Goal: Task Accomplishment & Management: Complete application form

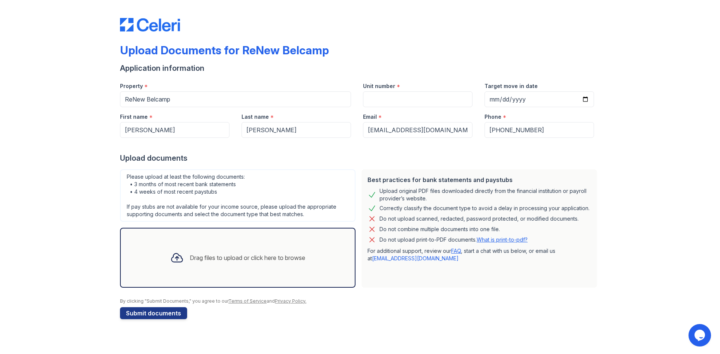
click at [211, 257] on div "Drag files to upload or click here to browse" at bounding box center [247, 257] width 115 height 9
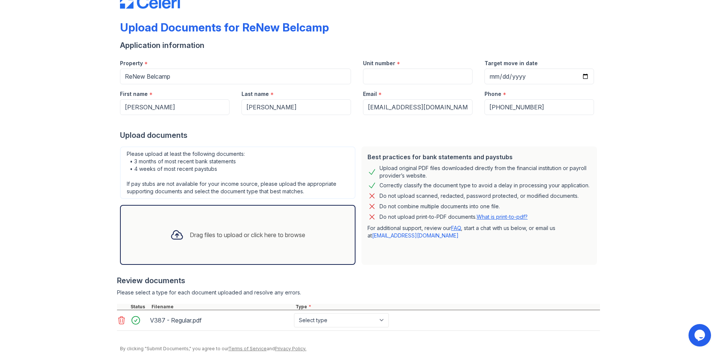
scroll to position [51, 0]
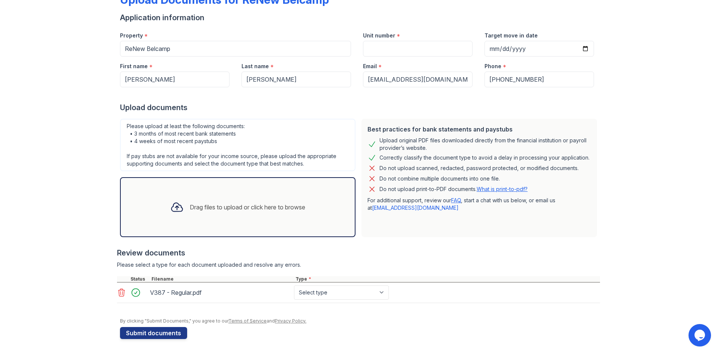
click at [118, 294] on icon at bounding box center [121, 292] width 6 height 7
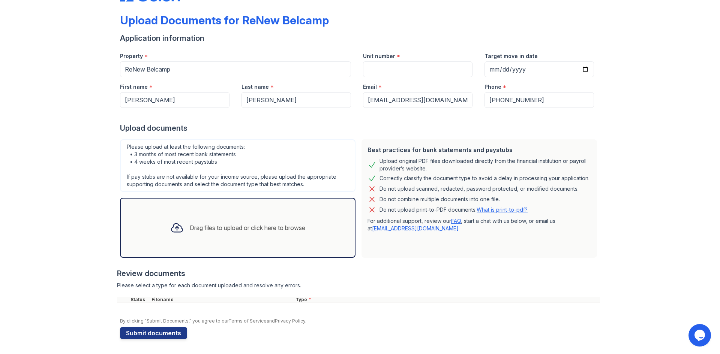
click at [190, 226] on div "Drag files to upload or click here to browse" at bounding box center [247, 227] width 115 height 9
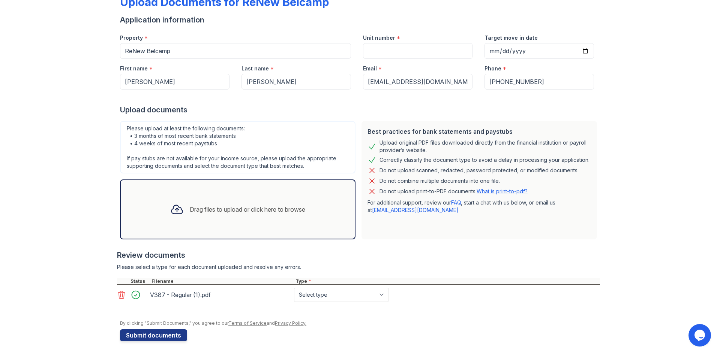
scroll to position [51, 0]
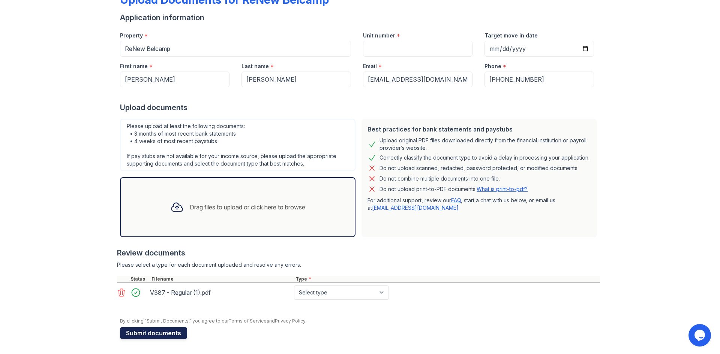
click at [134, 336] on button "Submit documents" at bounding box center [153, 333] width 67 height 12
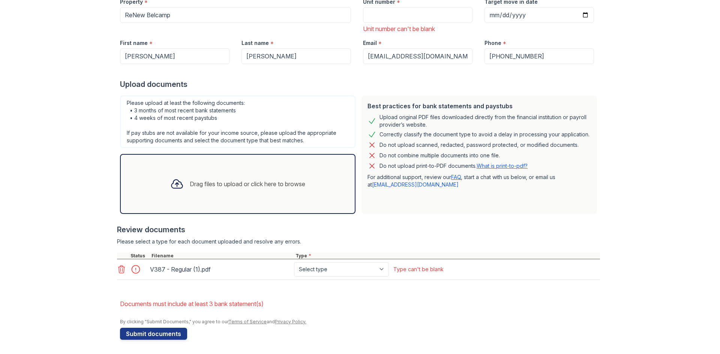
scroll to position [106, 0]
click at [345, 264] on select "Select type Paystub Bank Statement Offer Letter Tax Documents Benefit Award Let…" at bounding box center [341, 269] width 95 height 14
select select "paystub"
click at [294, 262] on select "Select type Paystub Bank Statement Offer Letter Tax Documents Benefit Award Let…" at bounding box center [341, 269] width 95 height 14
click at [137, 334] on button "Submit documents" at bounding box center [153, 333] width 67 height 12
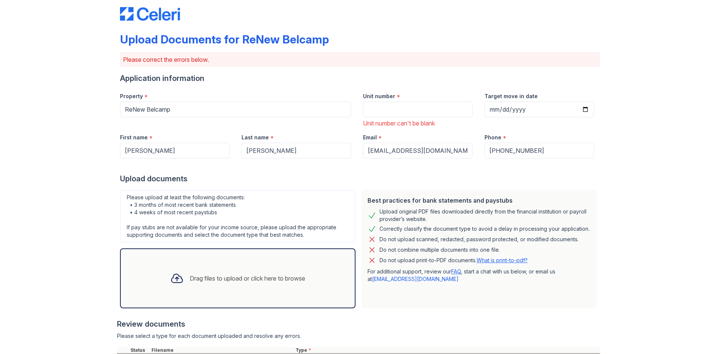
scroll to position [0, 0]
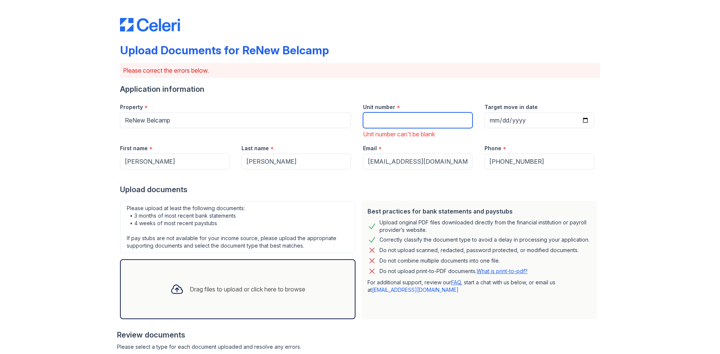
click at [369, 120] on input "Unit number" at bounding box center [417, 120] width 109 height 16
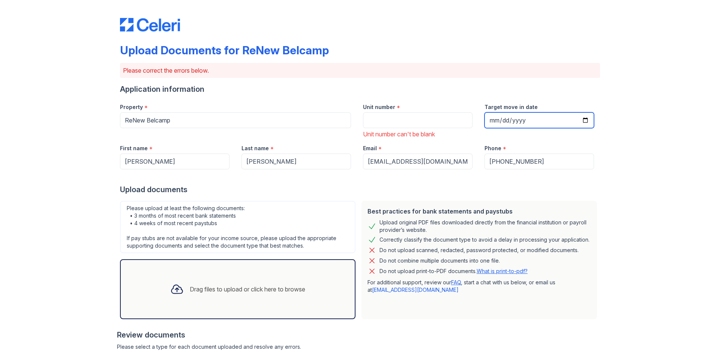
click at [489, 121] on input "Target move in date" at bounding box center [538, 120] width 109 height 16
type input "[DATE]"
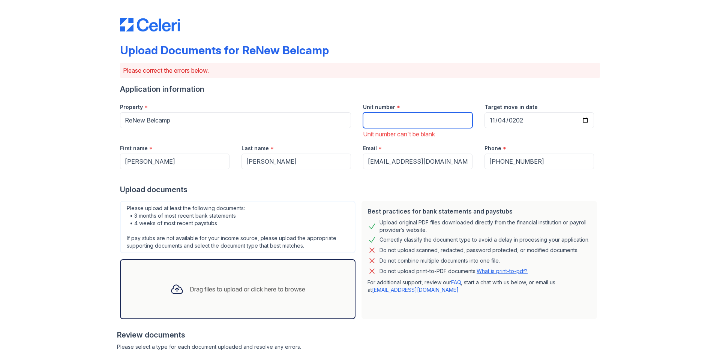
click at [405, 118] on input "Unit number" at bounding box center [417, 120] width 109 height 16
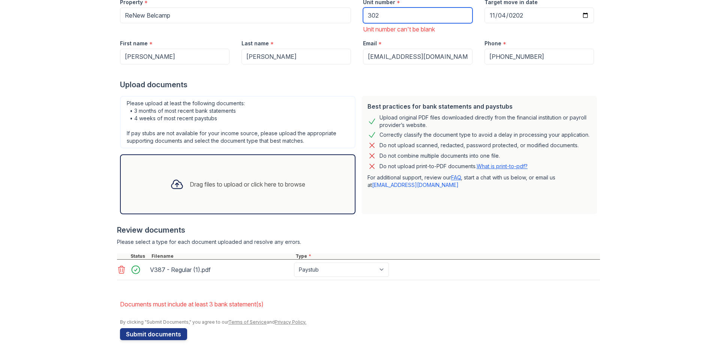
scroll to position [106, 0]
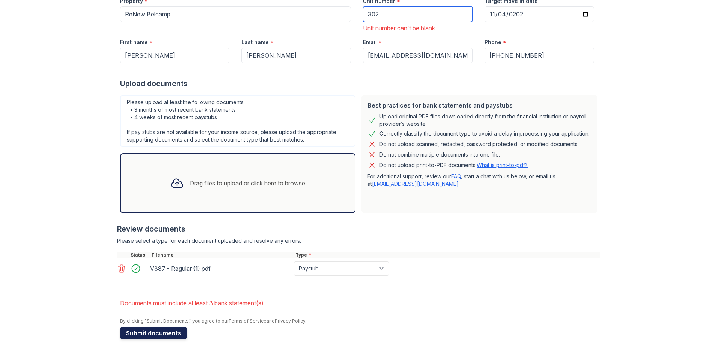
type input "302"
click at [142, 336] on button "Submit documents" at bounding box center [153, 333] width 67 height 12
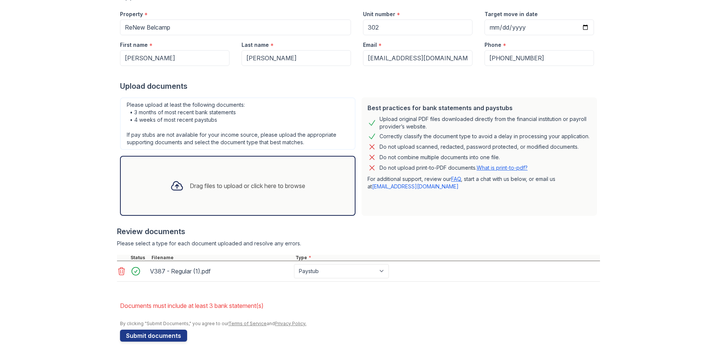
scroll to position [96, 0]
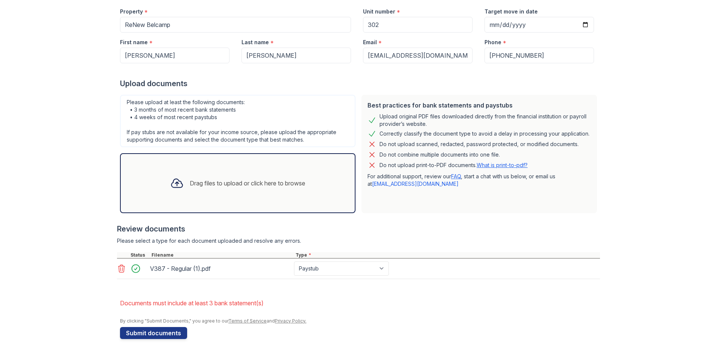
click at [199, 181] on div "Drag files to upload or click here to browse" at bounding box center [247, 183] width 115 height 9
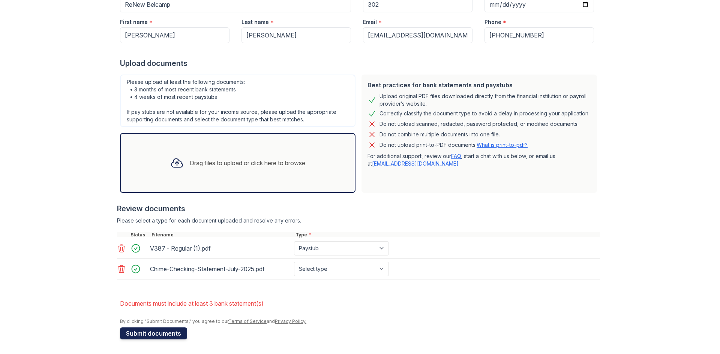
scroll to position [116, 0]
click at [175, 168] on icon at bounding box center [176, 162] width 13 height 13
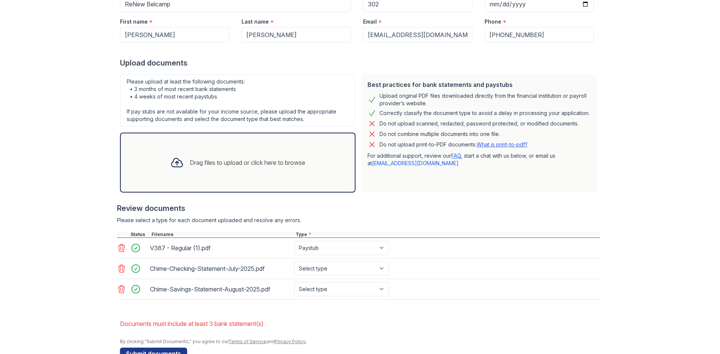
click at [118, 289] on icon at bounding box center [121, 289] width 6 height 7
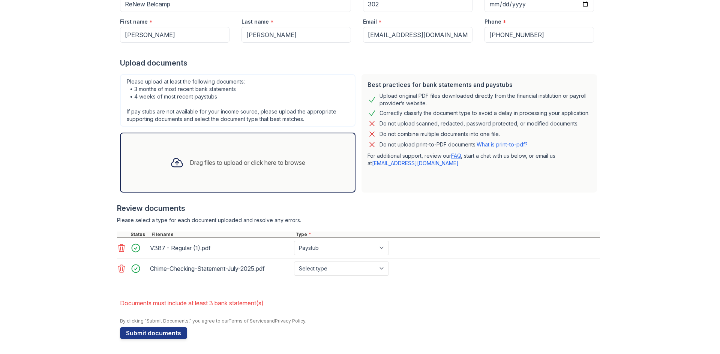
click at [190, 168] on div "Drag files to upload or click here to browse" at bounding box center [237, 162] width 147 height 25
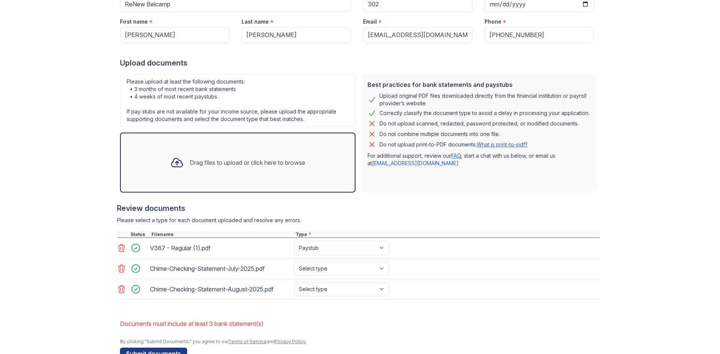
scroll to position [79, 0]
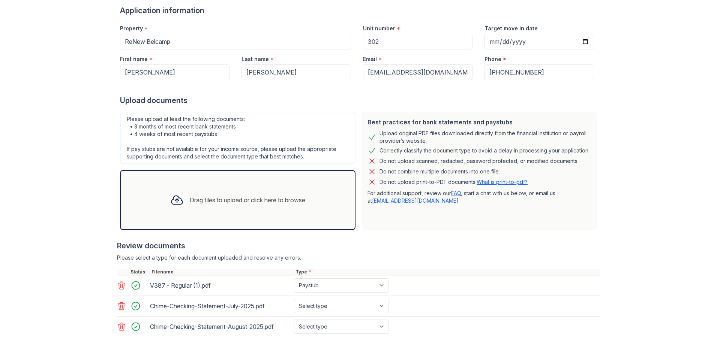
click at [247, 195] on div "Drag files to upload or click here to browse" at bounding box center [237, 199] width 147 height 25
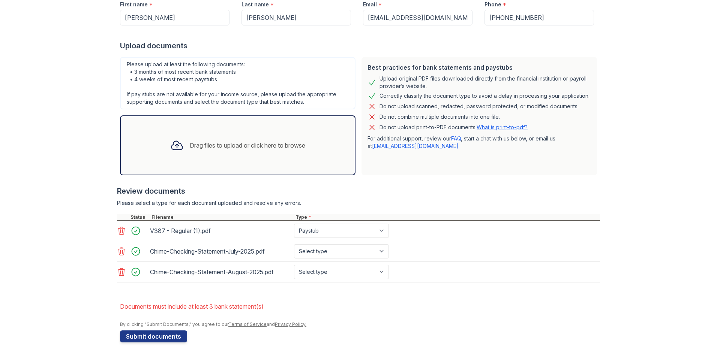
scroll to position [137, 0]
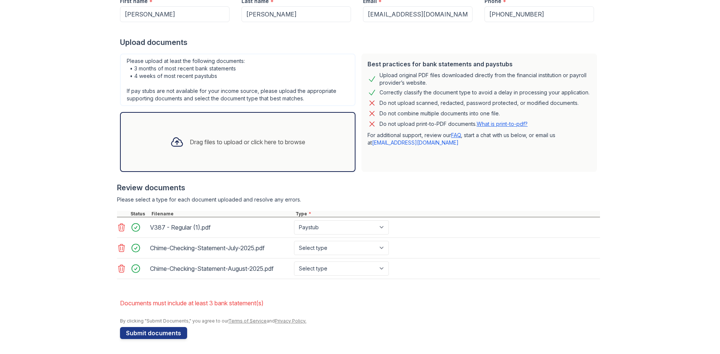
click at [223, 142] on div "Drag files to upload or click here to browse" at bounding box center [247, 142] width 115 height 9
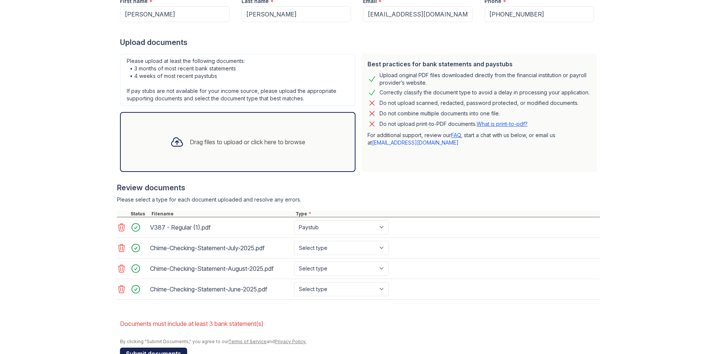
click at [163, 352] on button "Submit documents" at bounding box center [153, 354] width 67 height 12
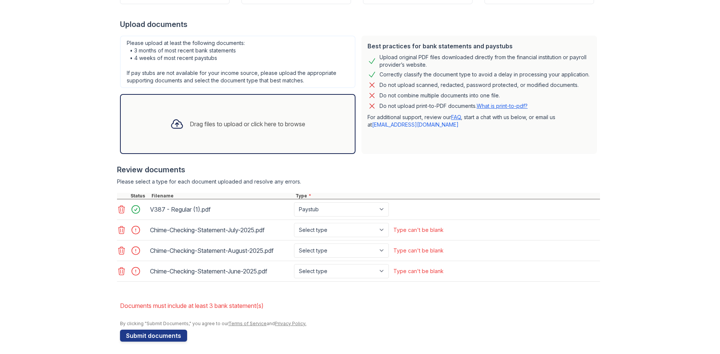
scroll to position [157, 0]
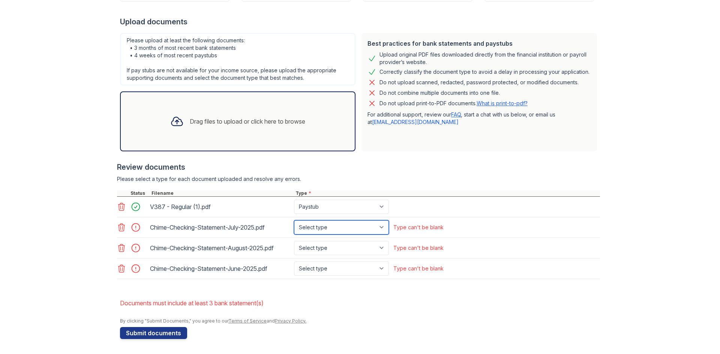
click at [339, 228] on select "Select type Paystub Bank Statement Offer Letter Tax Documents Benefit Award Let…" at bounding box center [341, 227] width 95 height 14
select select "bank_statement"
click at [294, 220] on select "Select type Paystub Bank Statement Offer Letter Tax Documents Benefit Award Let…" at bounding box center [341, 227] width 95 height 14
click at [327, 248] on select "Select type Paystub Bank Statement Offer Letter Tax Documents Benefit Award Let…" at bounding box center [341, 248] width 95 height 14
select select "bank_statement"
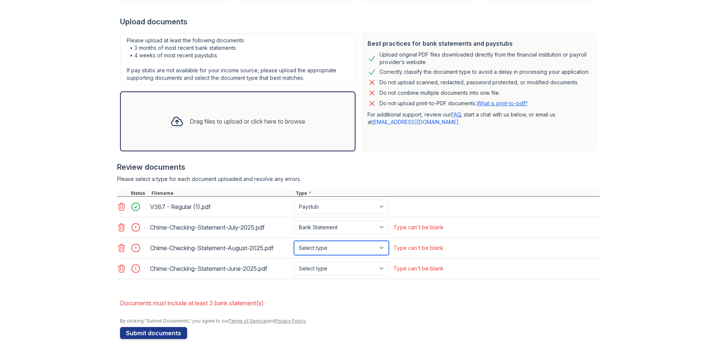
click at [294, 241] on select "Select type Paystub Bank Statement Offer Letter Tax Documents Benefit Award Let…" at bounding box center [341, 248] width 95 height 14
click at [331, 274] on select "Select type Paystub Bank Statement Offer Letter Tax Documents Benefit Award Let…" at bounding box center [341, 269] width 95 height 14
select select "bank_statement"
click at [294, 262] on select "Select type Paystub Bank Statement Offer Letter Tax Documents Benefit Award Let…" at bounding box center [341, 269] width 95 height 14
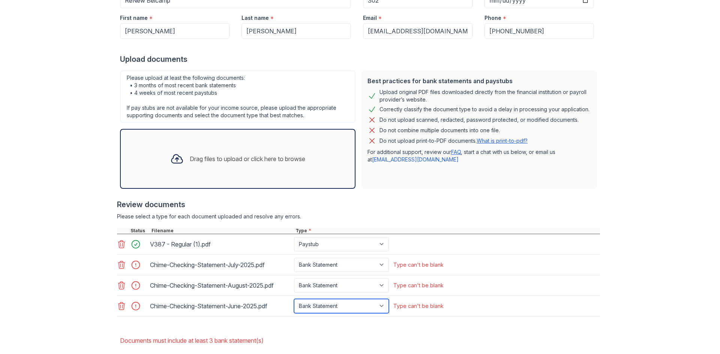
scroll to position [0, 0]
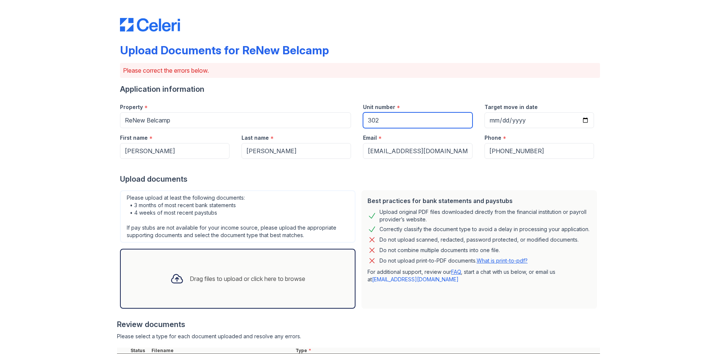
click at [384, 124] on input "302" at bounding box center [417, 120] width 109 height 16
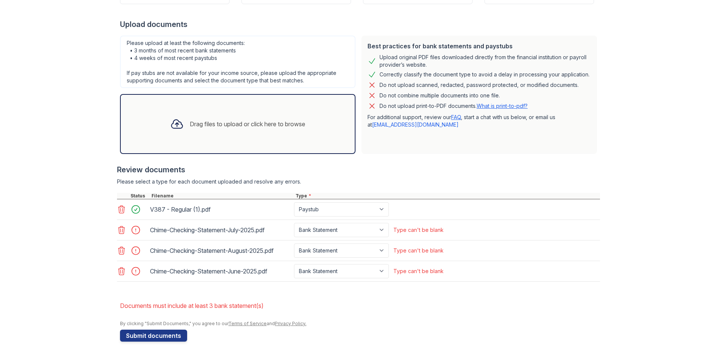
scroll to position [157, 0]
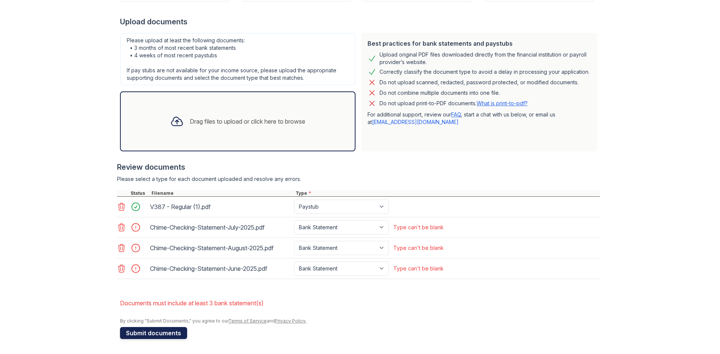
type input "302 or 303 dont remember"
click at [165, 333] on button "Submit documents" at bounding box center [153, 333] width 67 height 12
